Goal: Task Accomplishment & Management: Manage account settings

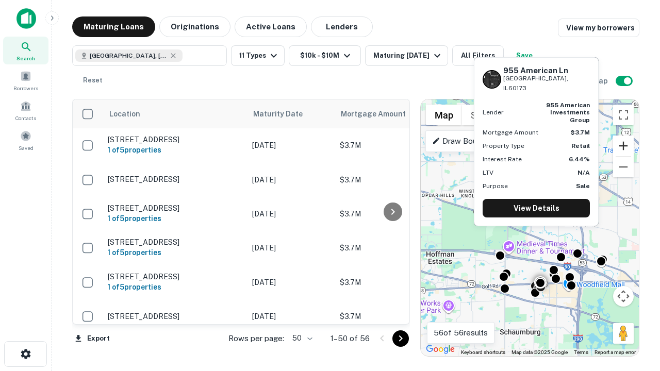
click at [624, 146] on button "Zoom in" at bounding box center [623, 146] width 21 height 21
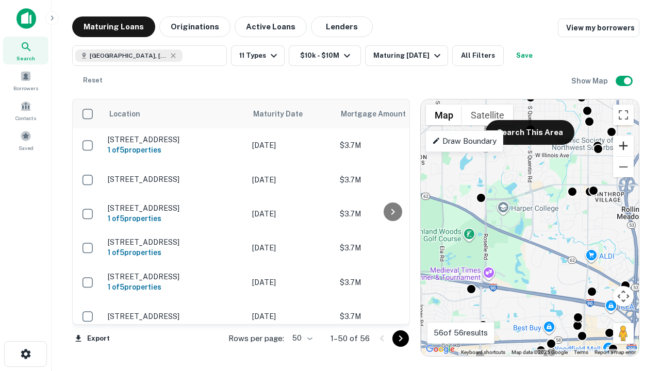
click at [624, 146] on button "Zoom in" at bounding box center [623, 146] width 21 height 21
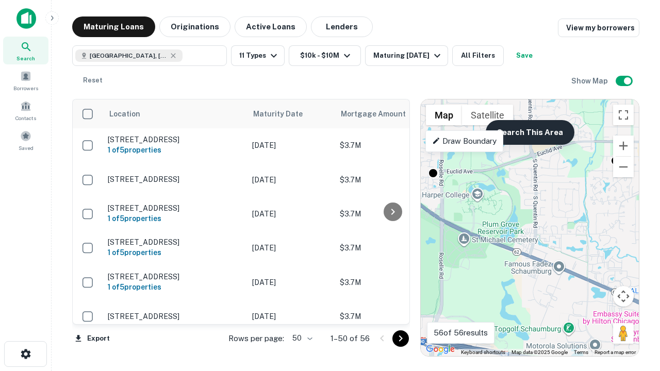
click at [530, 133] on button "Search This Area" at bounding box center [530, 132] width 89 height 25
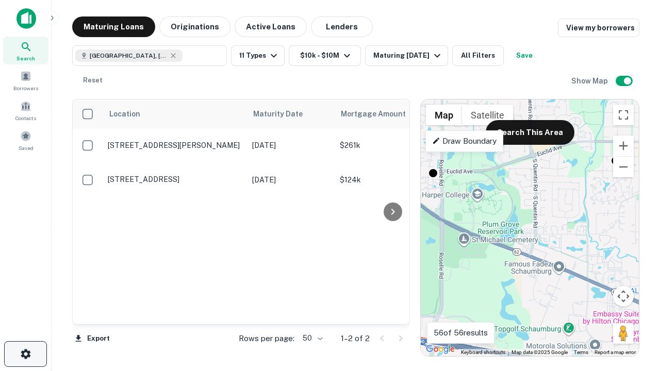
click at [25, 354] on icon "button" at bounding box center [26, 354] width 12 height 12
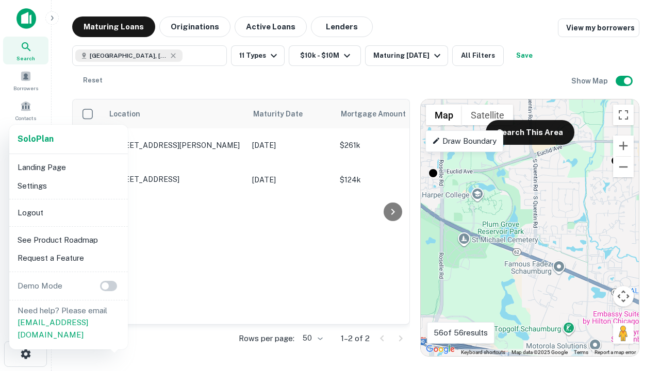
click at [68, 213] on li "Logout" at bounding box center [68, 213] width 110 height 19
